Goal: Transaction & Acquisition: Complete application form

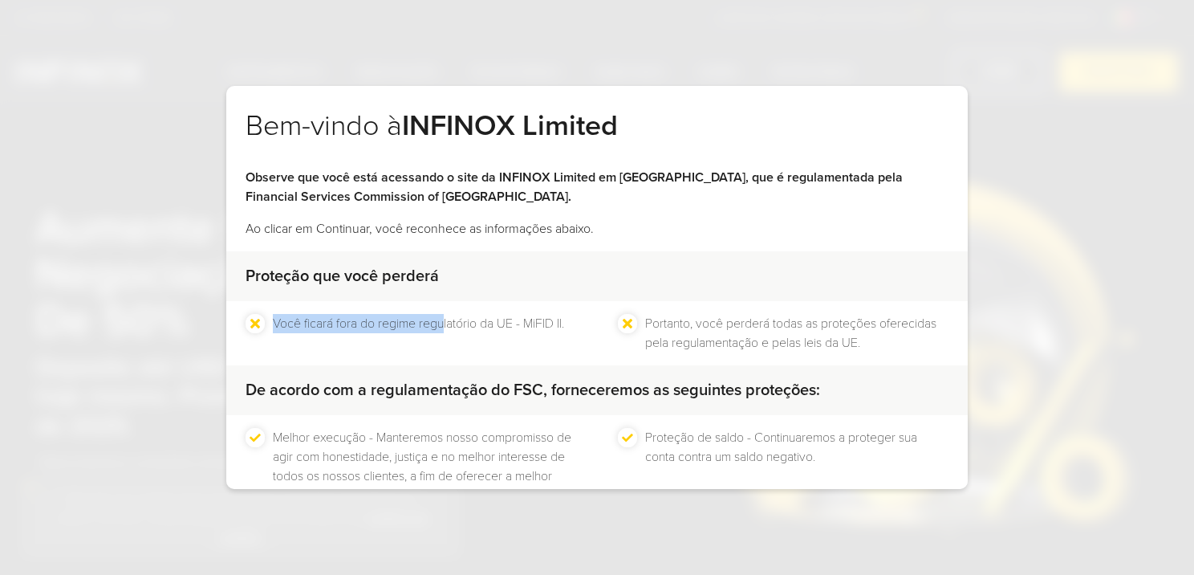
drag, startPoint x: 443, startPoint y: 317, endPoint x: 559, endPoint y: 301, distance: 117.5
click at [559, 301] on div "Você ficará fora do regime regulatório da UE - MiFID II. Portanto, você perderá…" at bounding box center [597, 333] width 742 height 64
click at [337, 191] on strong "Observe que você está acessando o site da INFINOX Limited em [GEOGRAPHIC_DATA],…" at bounding box center [574, 186] width 657 height 35
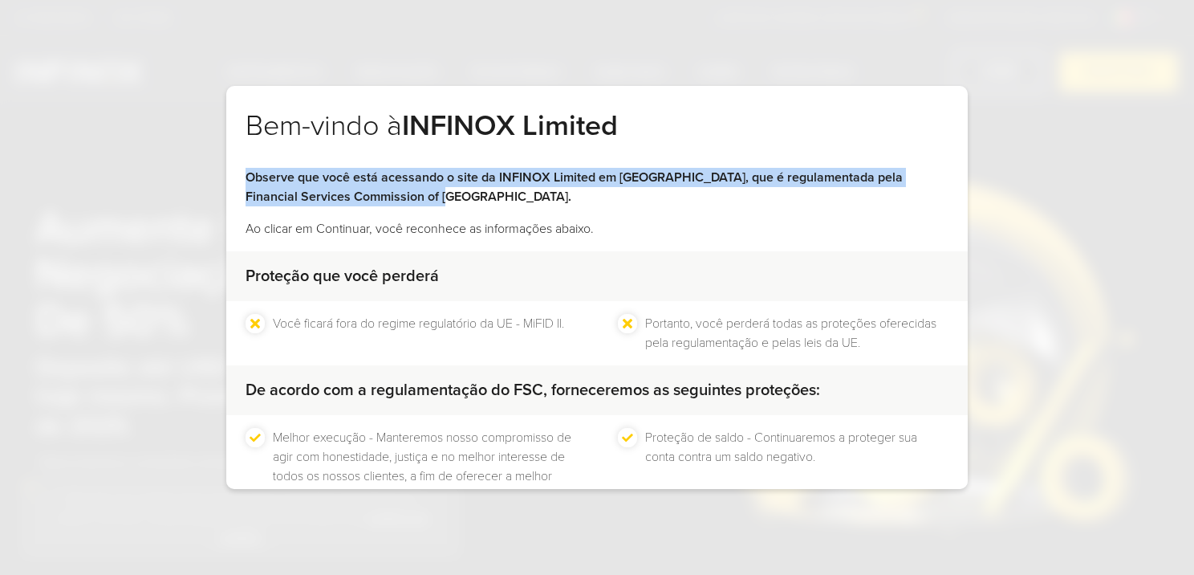
drag, startPoint x: 246, startPoint y: 173, endPoint x: 415, endPoint y: 194, distance: 169.9
click at [415, 194] on p "Observe que você está acessando o site da INFINOX Limited em [GEOGRAPHIC_DATA],…" at bounding box center [597, 187] width 703 height 39
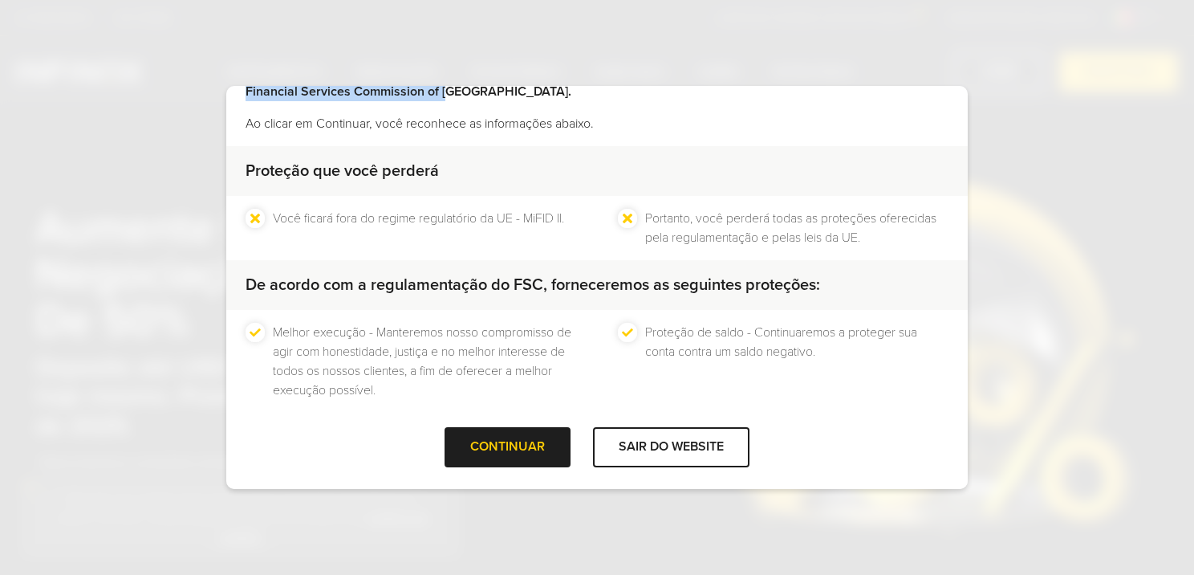
scroll to position [109, 0]
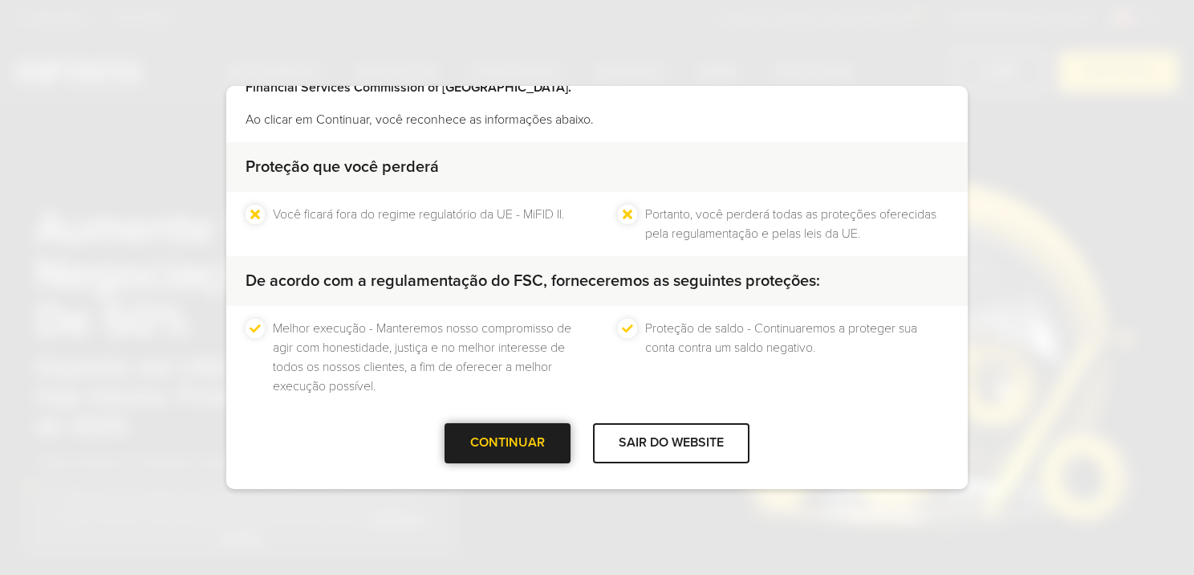
drag, startPoint x: 491, startPoint y: 434, endPoint x: 482, endPoint y: 437, distance: 9.9
click at [482, 437] on div "CONTINUAR" at bounding box center [508, 442] width 126 height 39
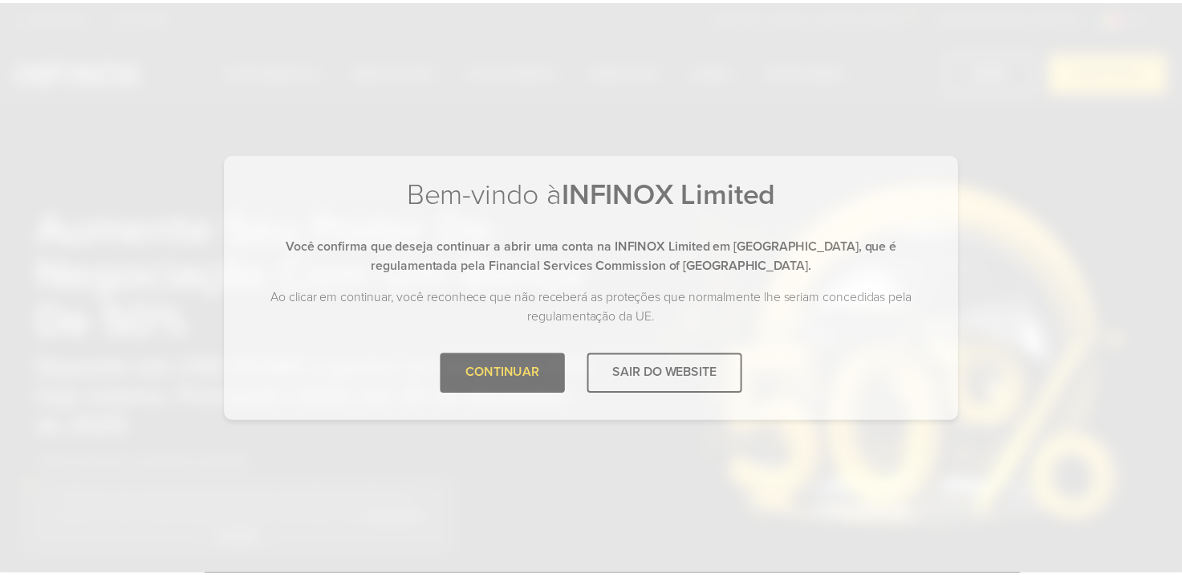
scroll to position [0, 0]
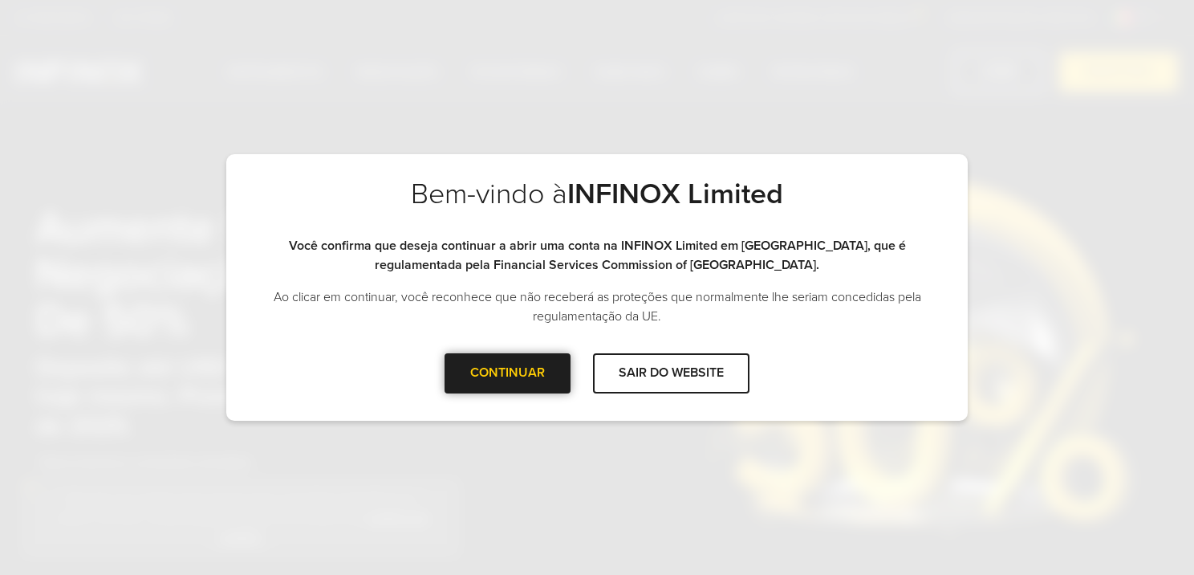
click at [506, 369] on div "CONTINUAR" at bounding box center [508, 372] width 126 height 39
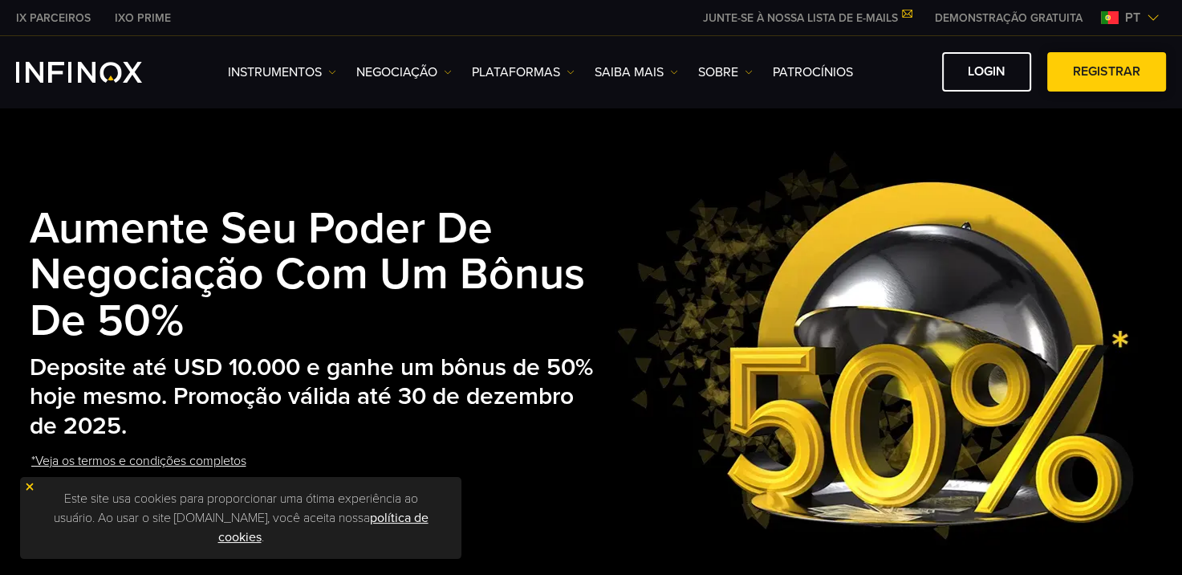
click at [1101, 71] on link "Registrar" at bounding box center [1107, 71] width 119 height 39
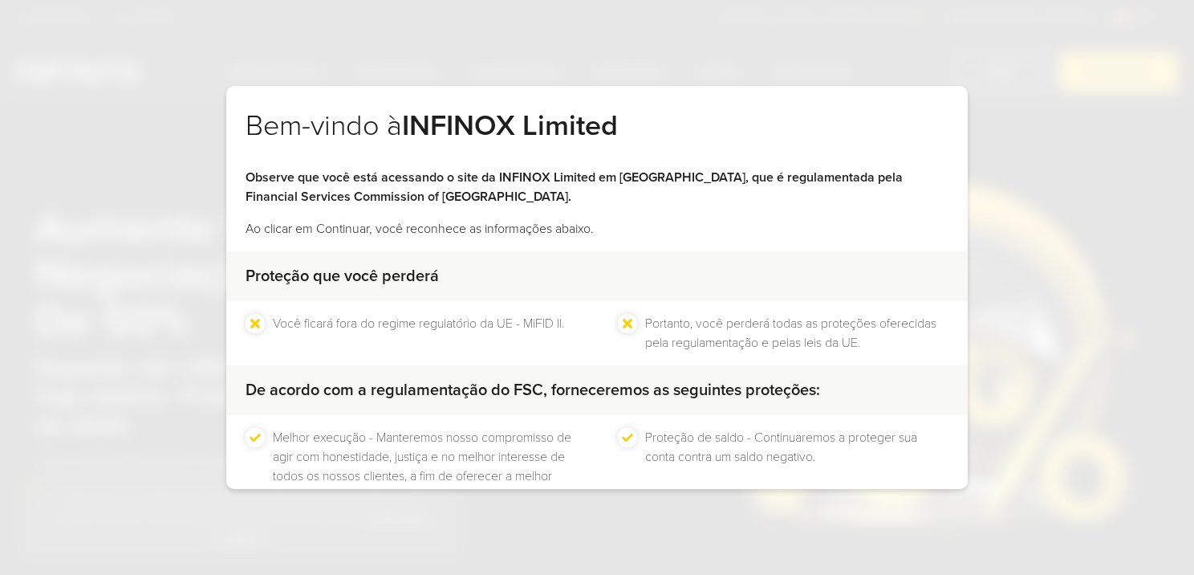
scroll to position [109, 0]
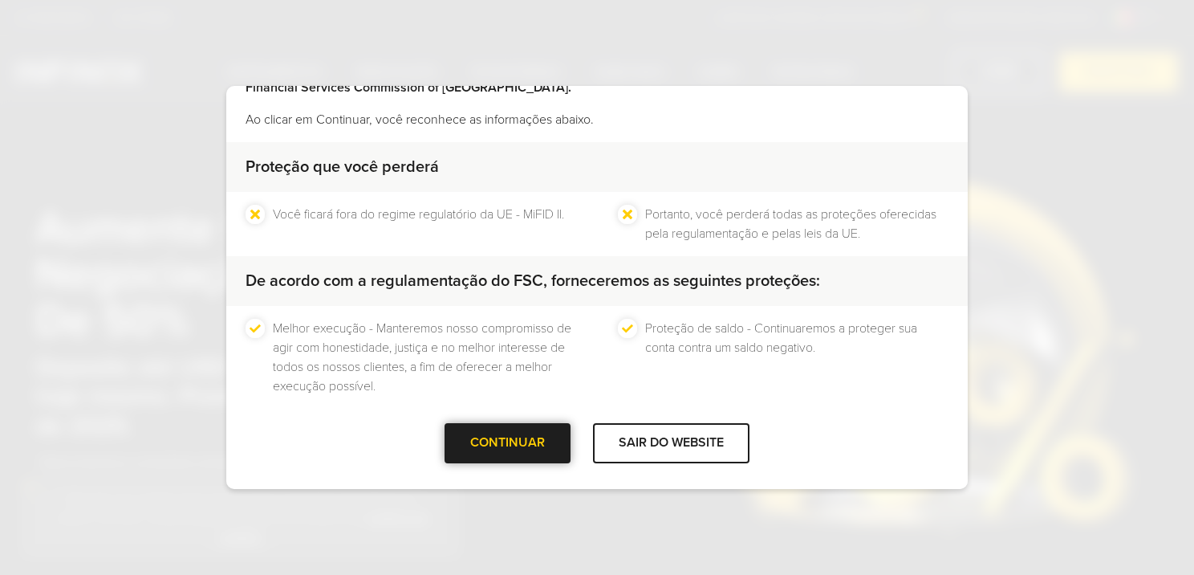
click at [515, 444] on div "CONTINUAR" at bounding box center [508, 442] width 126 height 39
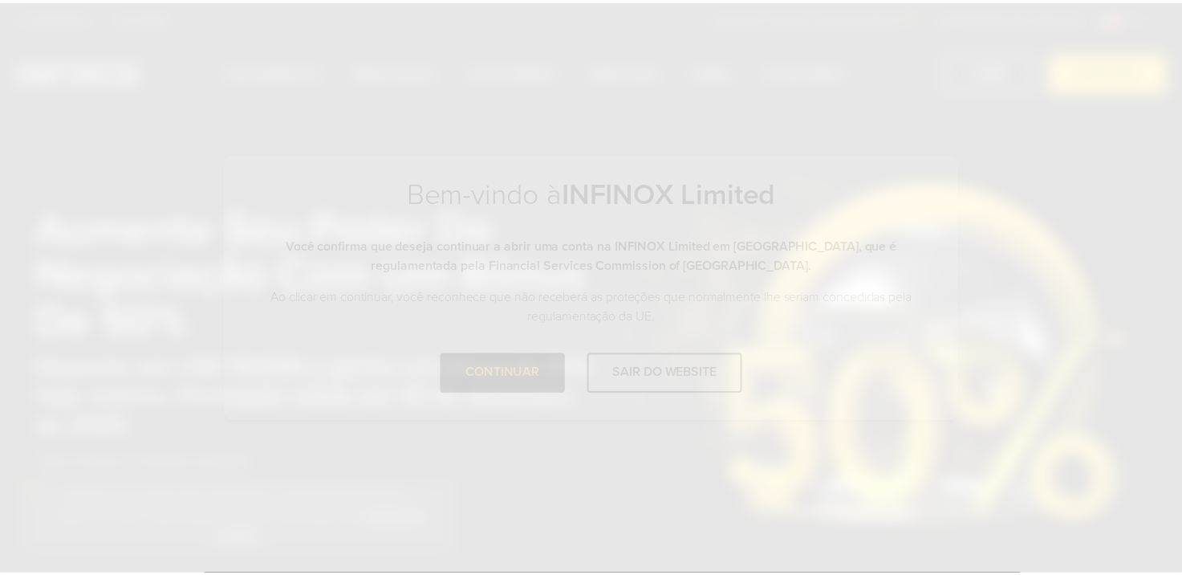
scroll to position [0, 0]
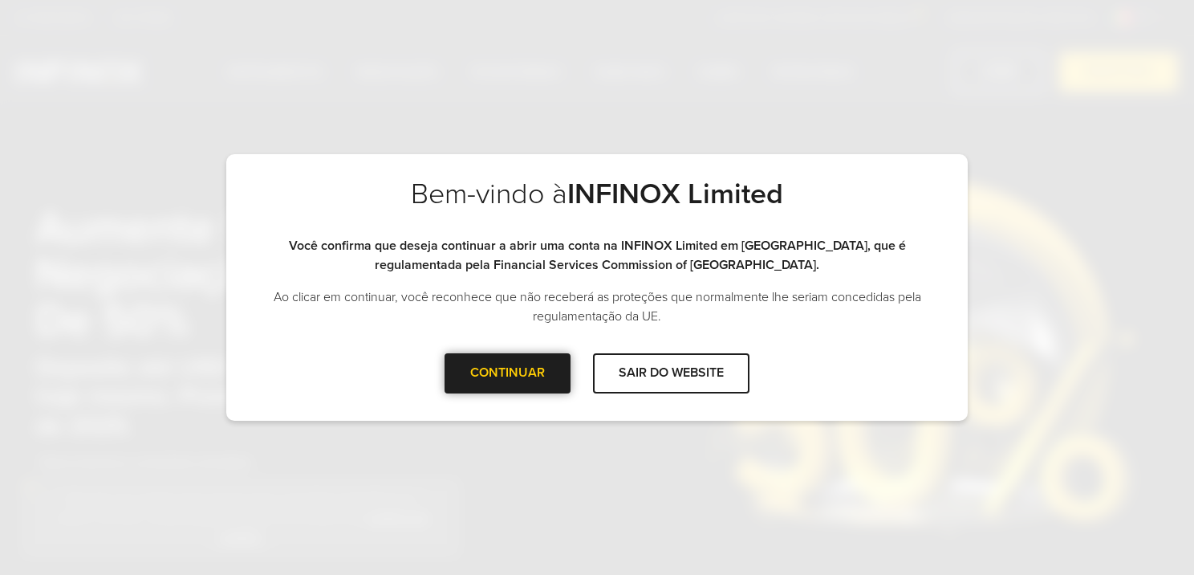
click at [508, 373] on div at bounding box center [508, 373] width 0 height 0
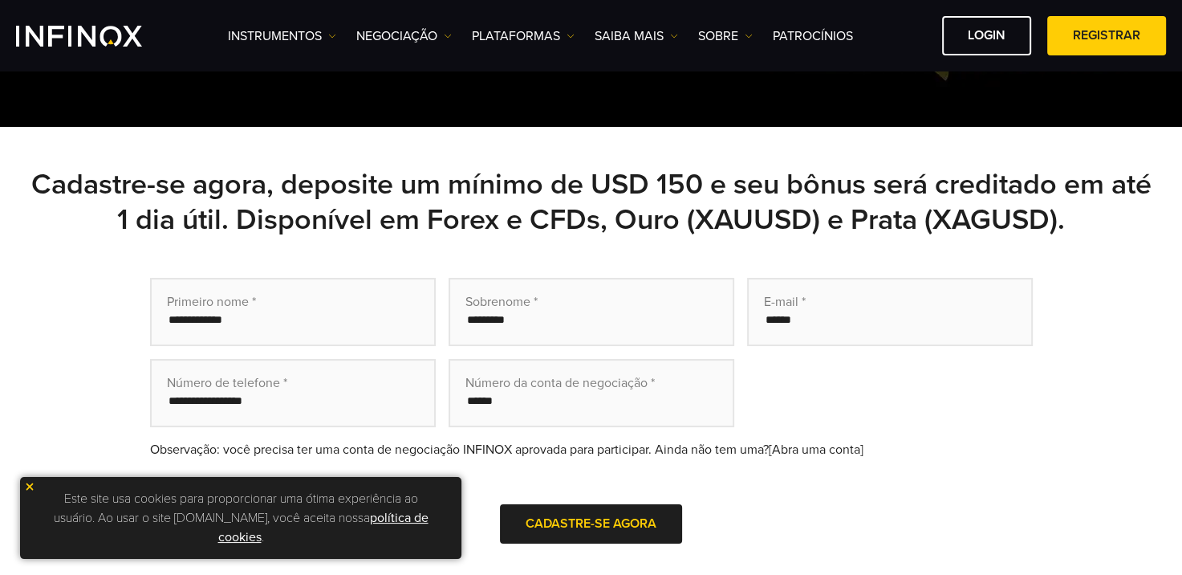
scroll to position [482, 0]
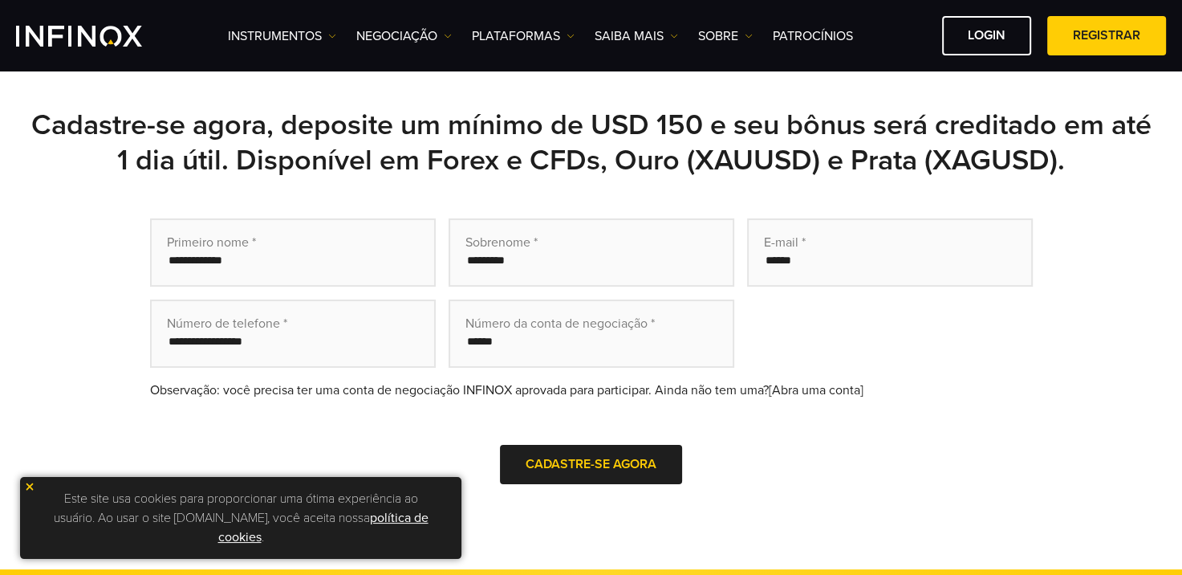
click at [29, 484] on img at bounding box center [29, 486] width 11 height 11
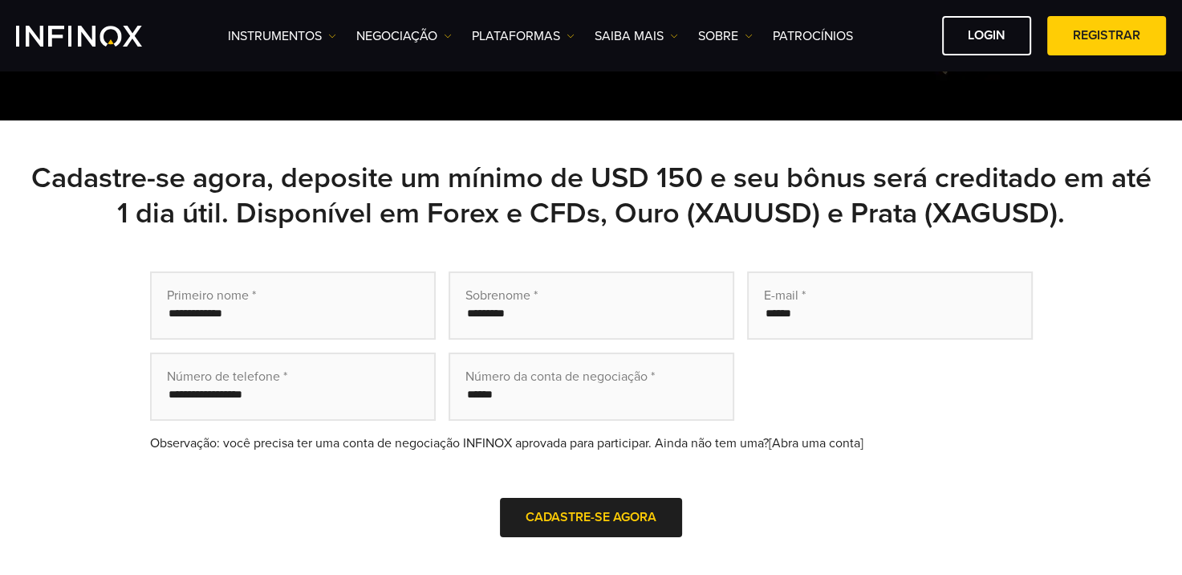
scroll to position [401, 0]
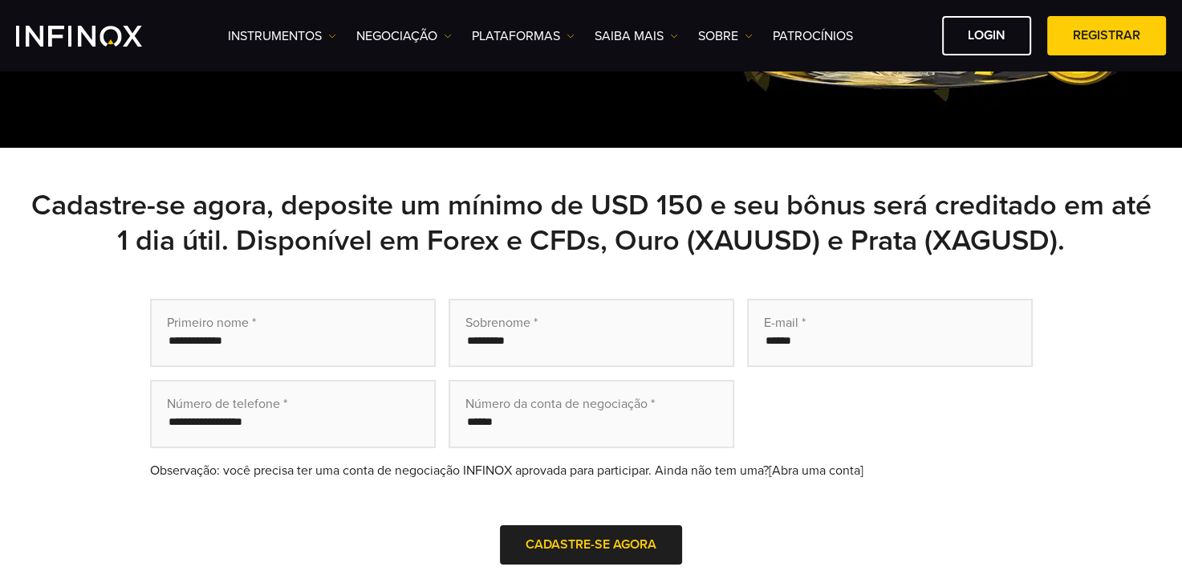
click at [234, 343] on input "text" at bounding box center [293, 333] width 286 height 68
type input "*****"
click at [471, 353] on input "text" at bounding box center [592, 333] width 286 height 68
type input "*******"
type input "**********"
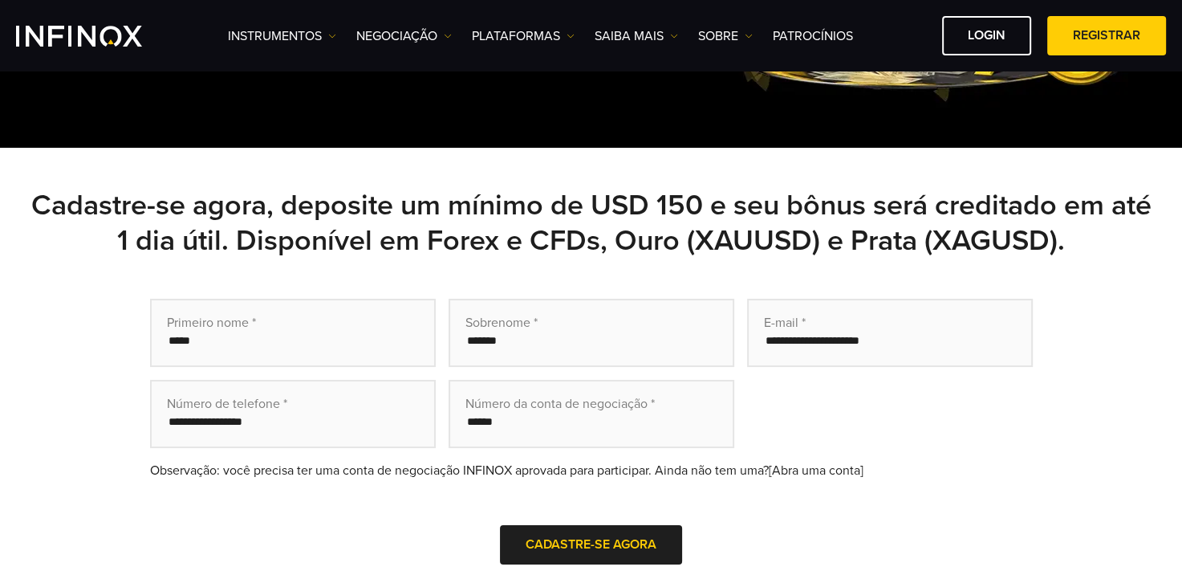
type input "*********"
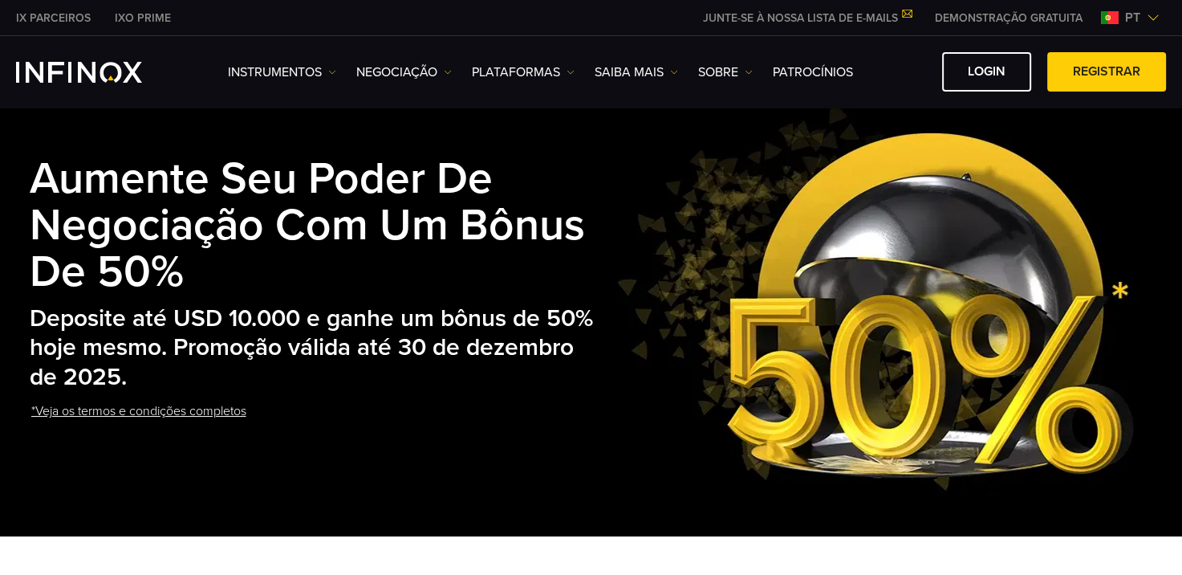
scroll to position [0, 0]
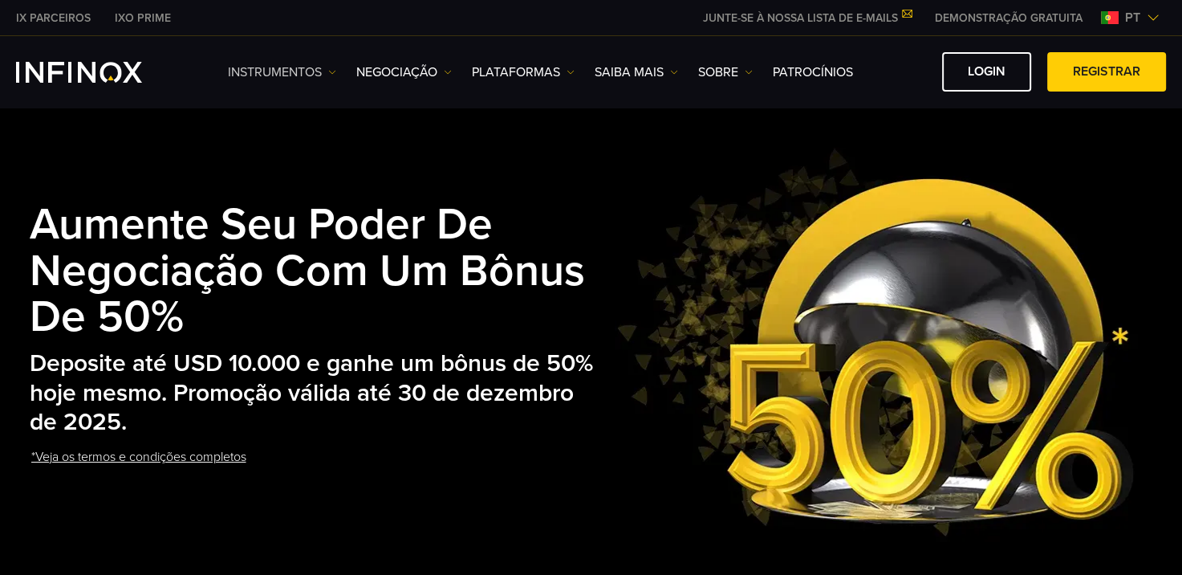
click at [335, 71] on img at bounding box center [332, 72] width 8 height 8
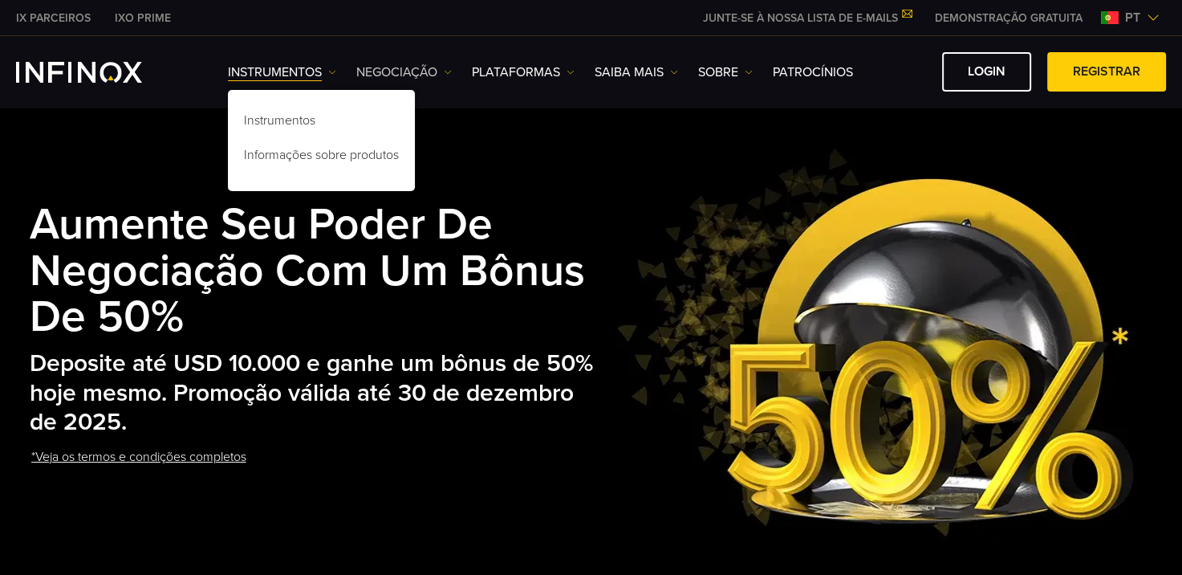
click at [443, 71] on link "NEGOCIAÇÃO" at bounding box center [404, 72] width 96 height 19
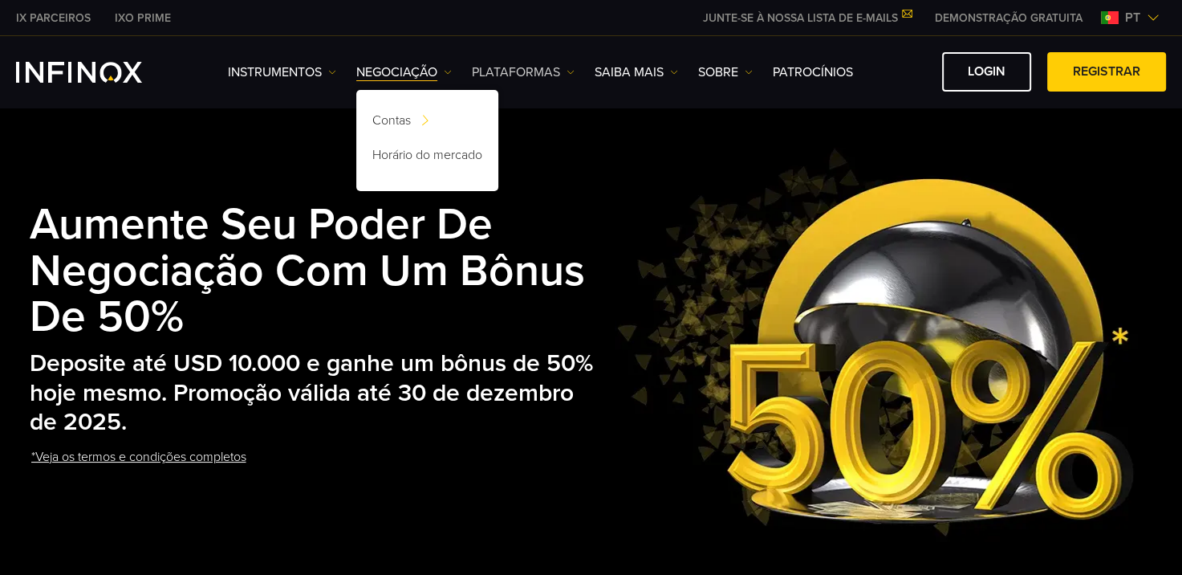
click at [572, 71] on img at bounding box center [571, 72] width 8 height 8
